Goal: Information Seeking & Learning: Learn about a topic

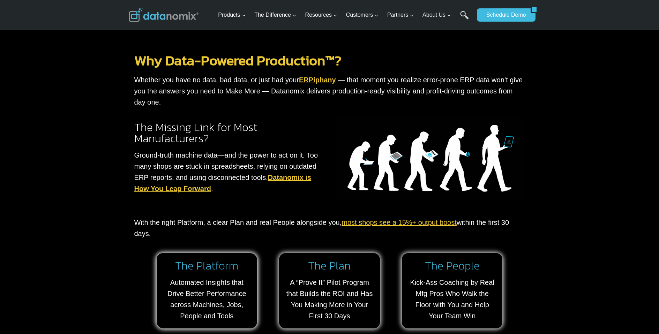
scroll to position [402, 0]
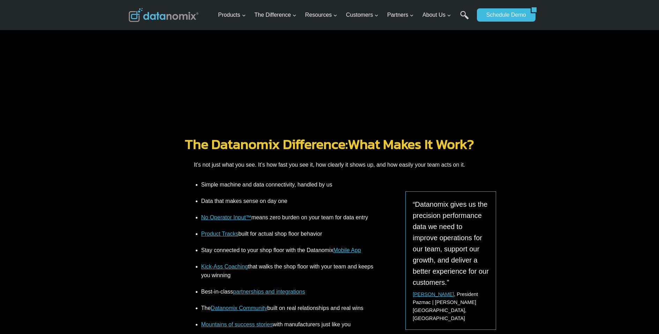
scroll to position [704, 0]
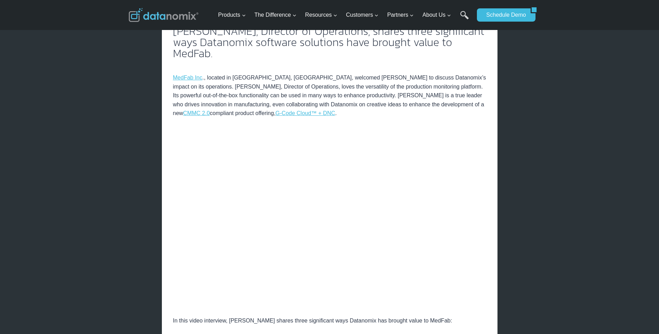
scroll to position [303, 0]
